Goal: Task Accomplishment & Management: Use online tool/utility

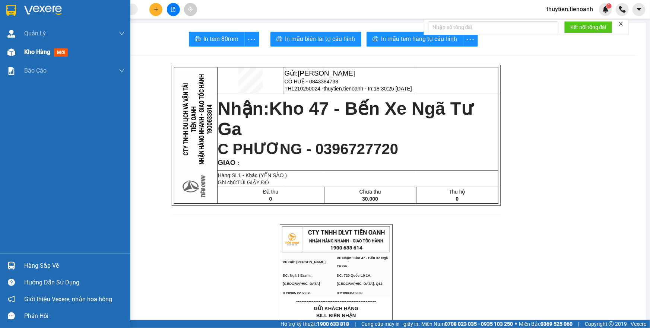
click at [41, 57] on div "Kho hàng mới" at bounding box center [74, 52] width 101 height 19
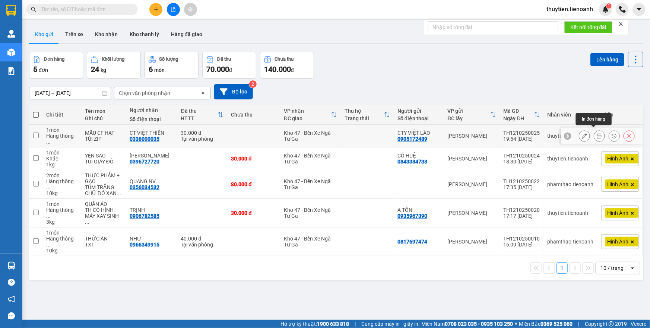
click at [597, 134] on icon at bounding box center [599, 135] width 5 height 5
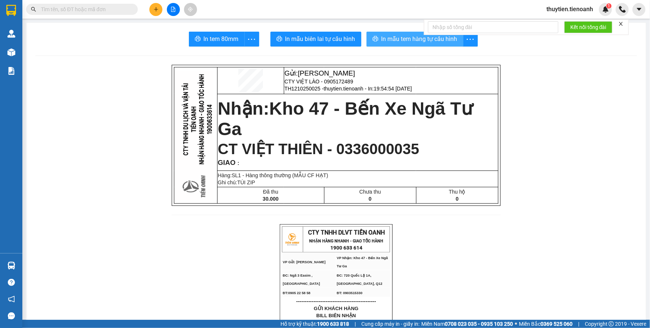
click at [399, 41] on span "In mẫu tem hàng tự cấu hình" at bounding box center [419, 38] width 76 height 9
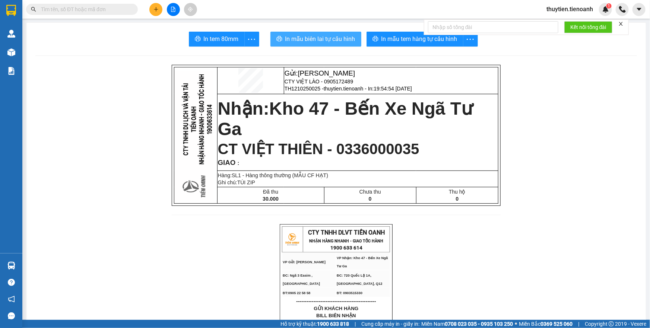
click at [311, 41] on span "In mẫu biên lai tự cấu hình" at bounding box center [320, 38] width 70 height 9
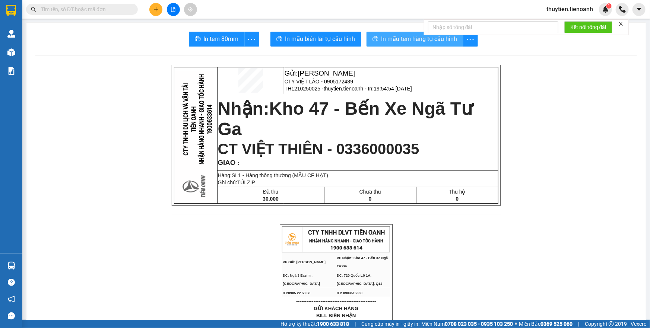
click at [393, 41] on span "In mẫu tem hàng tự cấu hình" at bounding box center [419, 38] width 76 height 9
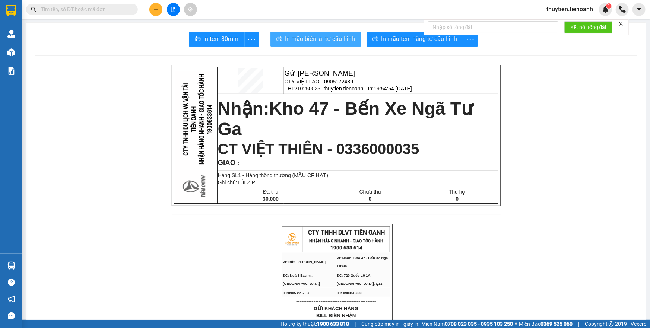
click at [319, 35] on span "In mẫu biên lai tự cấu hình" at bounding box center [320, 38] width 70 height 9
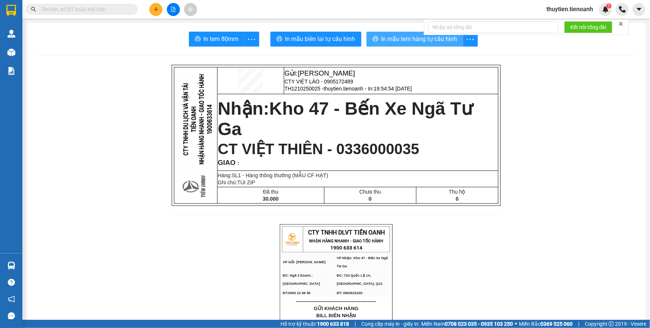
click at [391, 36] on span "In mẫu tem hàng tự cấu hình" at bounding box center [419, 38] width 76 height 9
click at [402, 37] on span "In mẫu tem hàng tự cấu hình" at bounding box center [419, 38] width 76 height 9
